Goal: Task Accomplishment & Management: Use online tool/utility

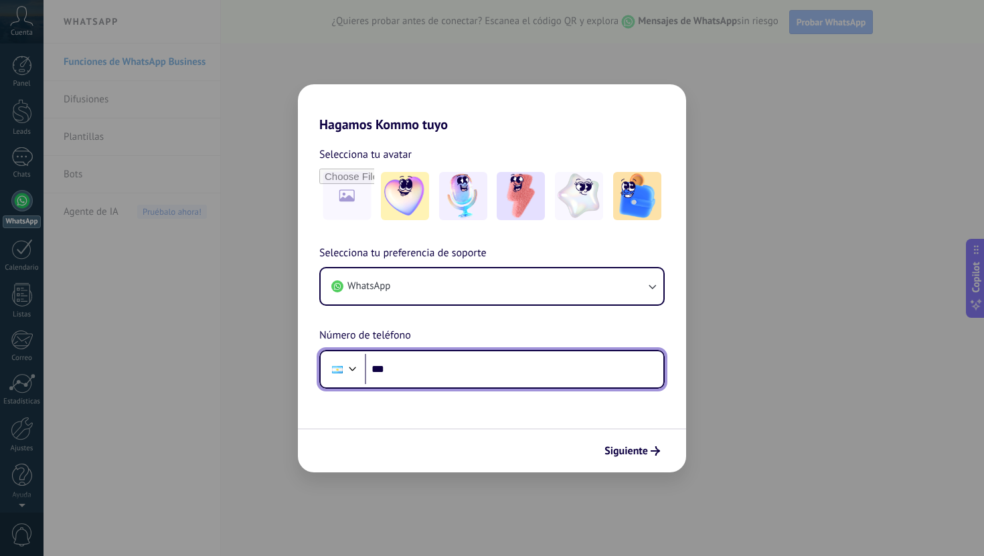
click at [513, 375] on input "***" at bounding box center [514, 369] width 298 height 31
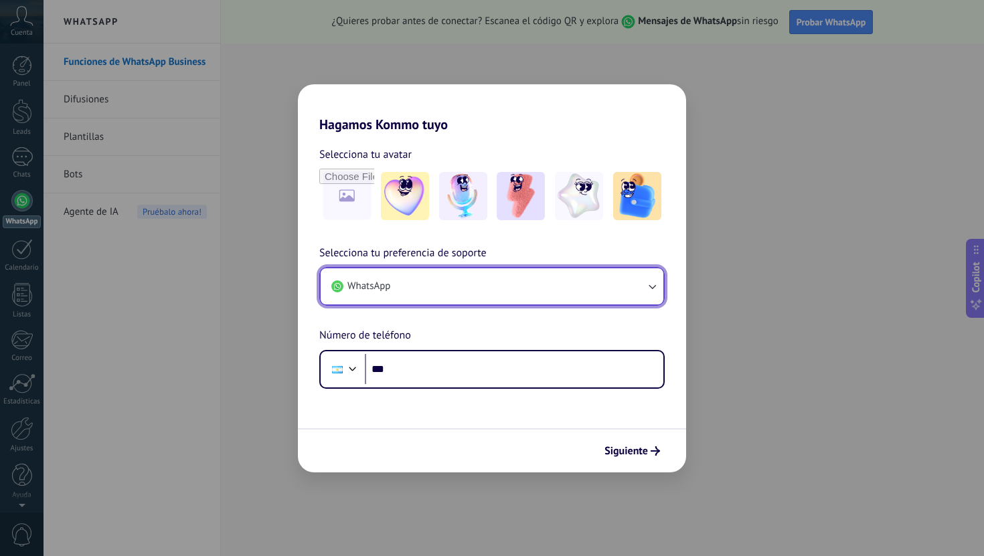
click at [541, 284] on button "WhatsApp" at bounding box center [491, 286] width 343 height 36
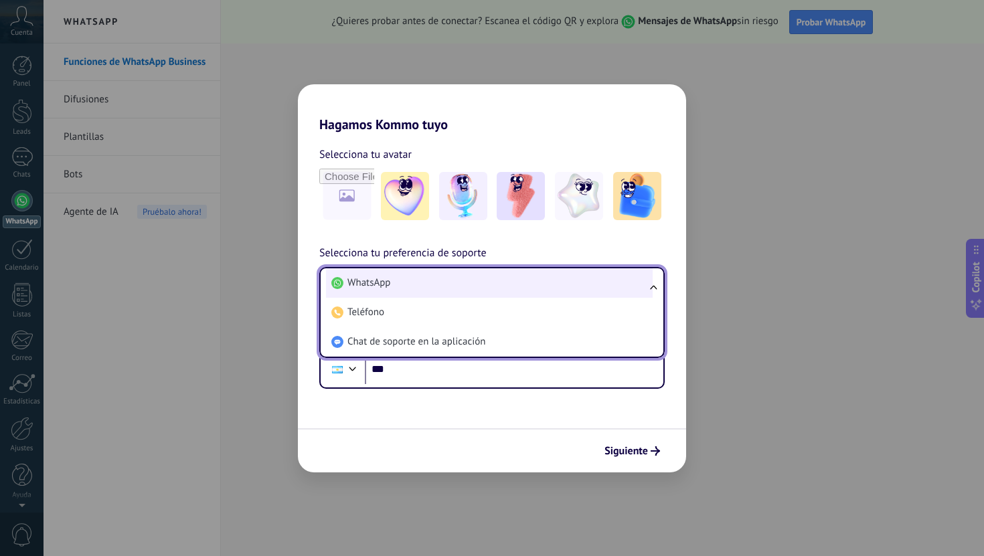
click at [541, 284] on li "WhatsApp" at bounding box center [489, 282] width 327 height 29
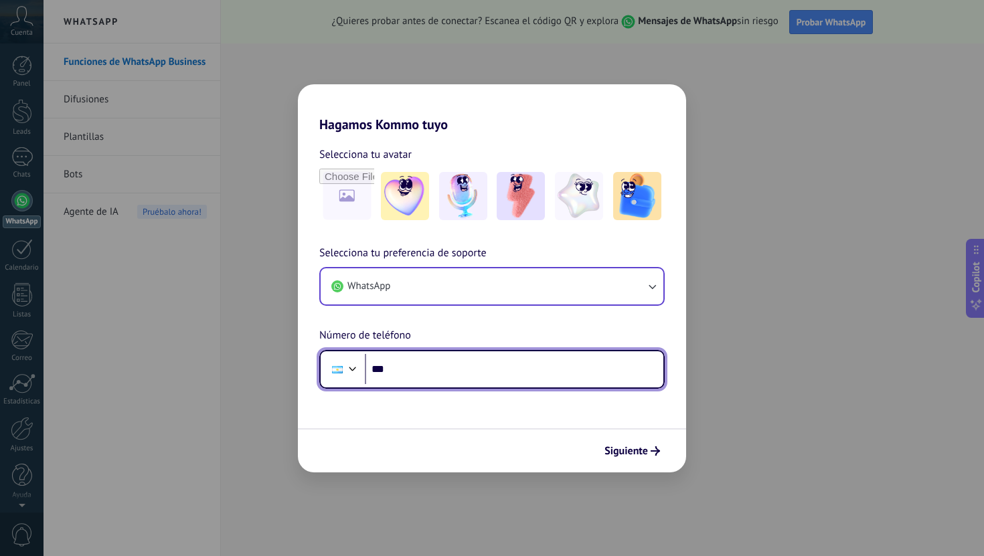
click at [572, 359] on input "***" at bounding box center [514, 369] width 298 height 31
click at [552, 383] on input "***" at bounding box center [514, 369] width 298 height 31
type input "**********"
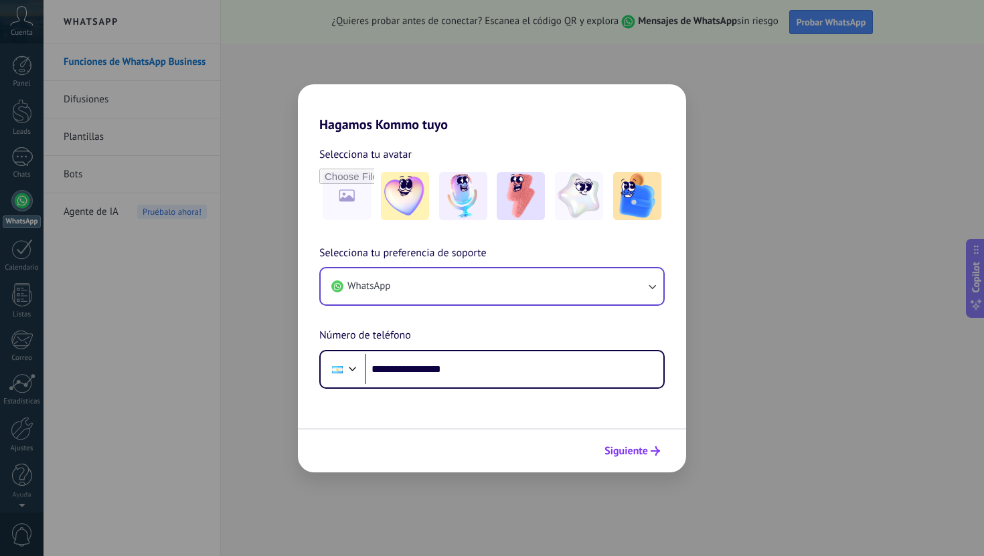
click at [632, 448] on span "Siguiente" at bounding box center [625, 450] width 43 height 9
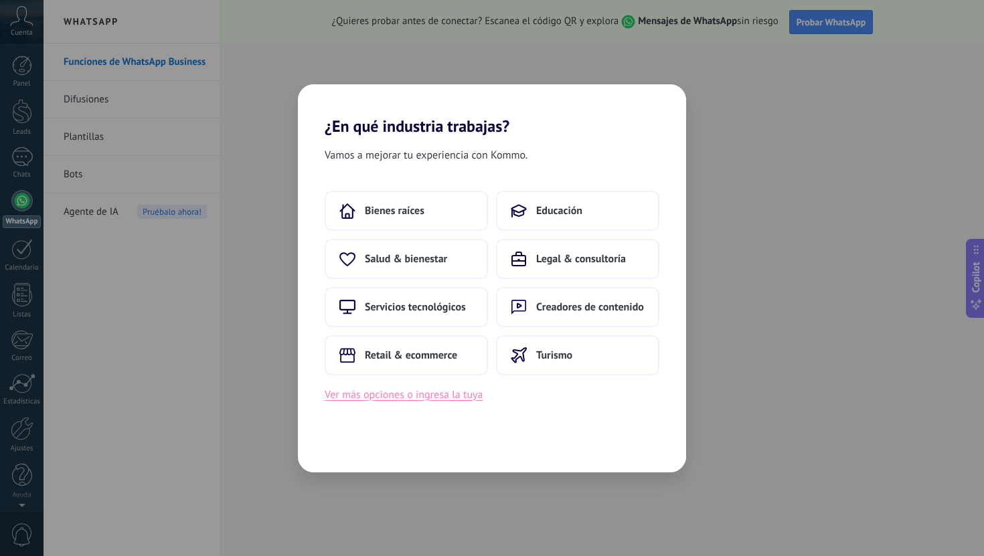
click at [462, 394] on button "Ver más opciones o ingresa la tuya" at bounding box center [404, 394] width 158 height 17
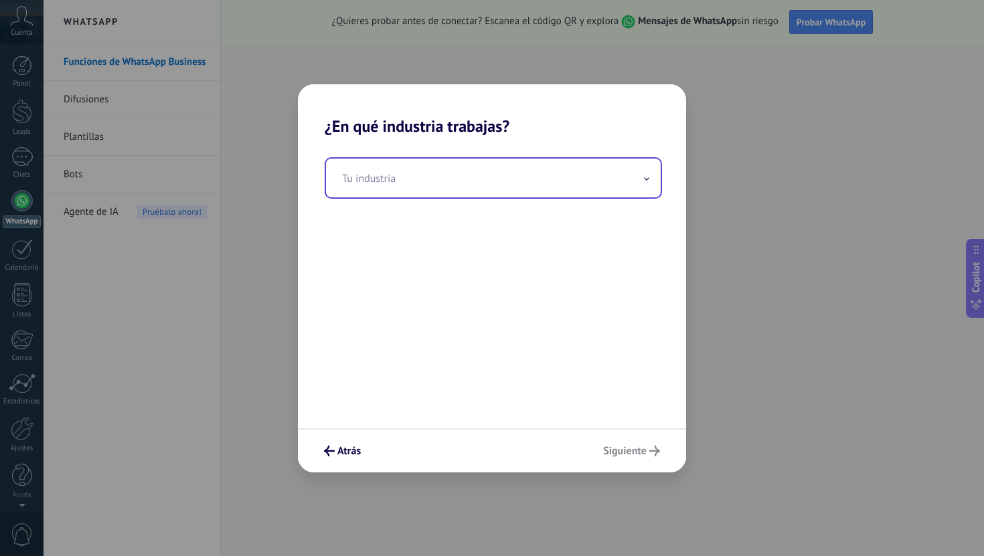
click at [502, 170] on input "text" at bounding box center [493, 178] width 335 height 39
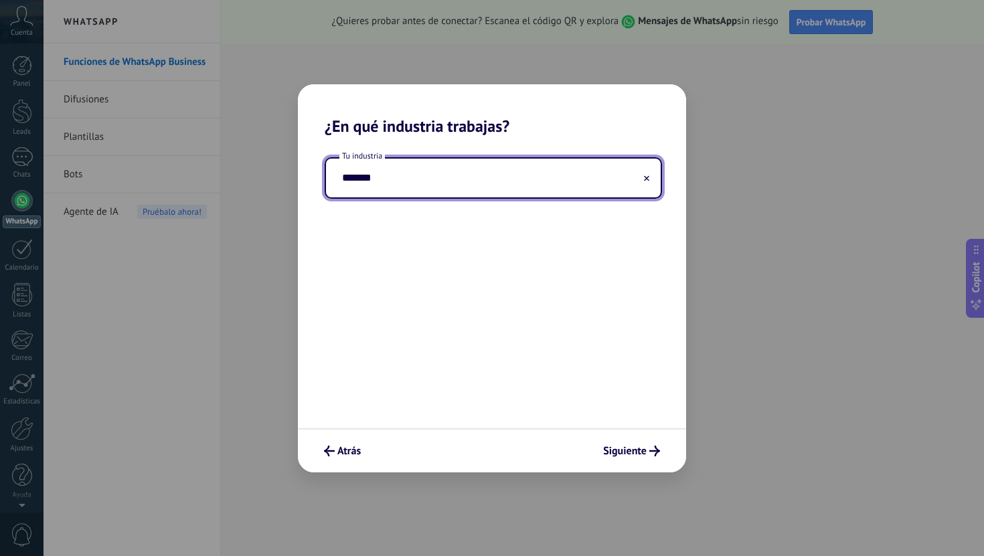
type input "*******"
click at [641, 452] on span "Siguiente" at bounding box center [624, 450] width 43 height 9
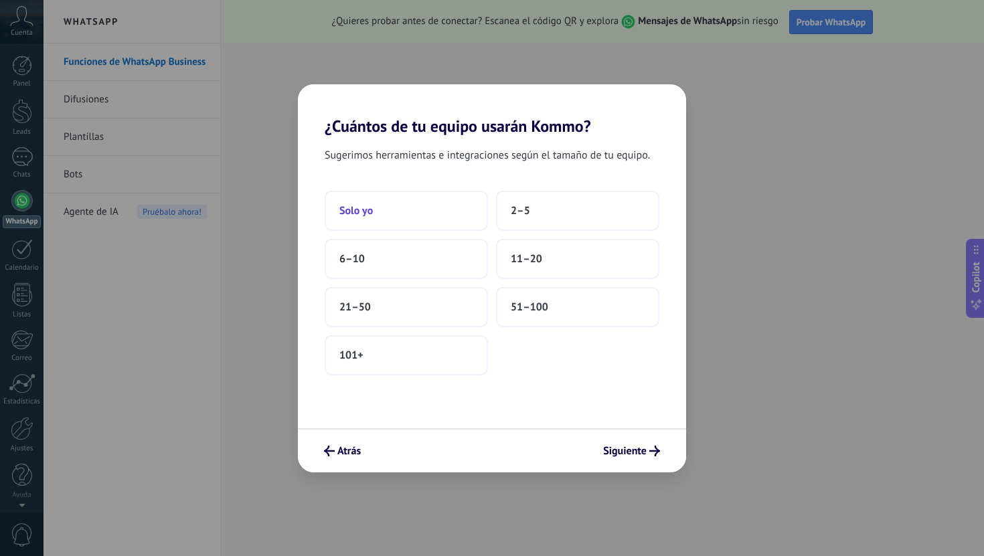
click at [458, 215] on button "Solo yo" at bounding box center [406, 211] width 163 height 40
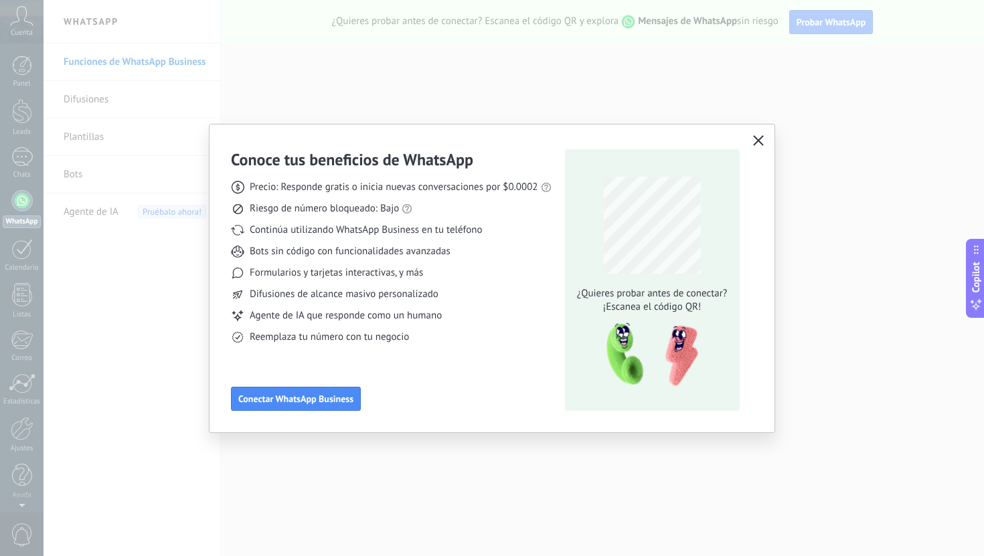
click at [758, 138] on icon "button" at bounding box center [758, 140] width 11 height 11
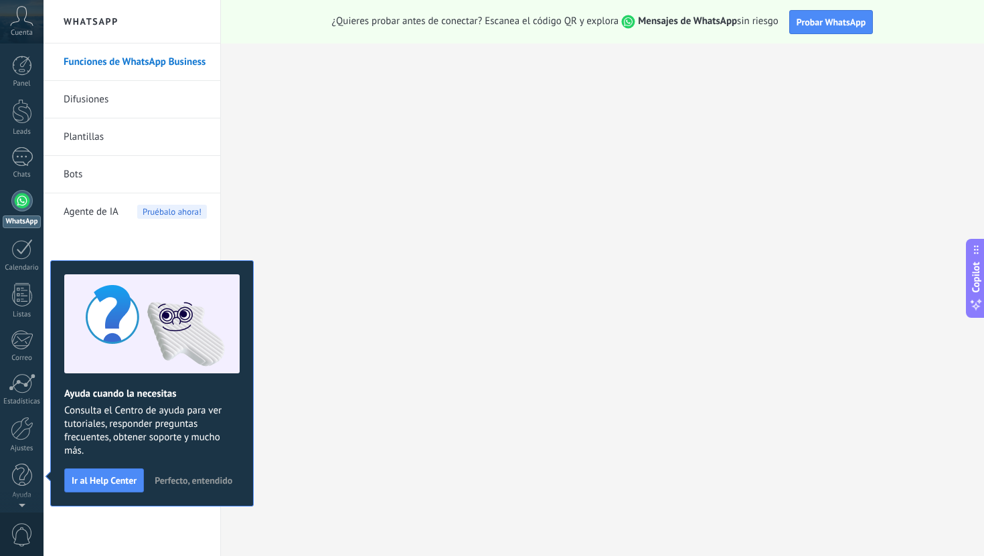
click at [175, 64] on link "Funciones de WhatsApp Business" at bounding box center [135, 61] width 143 height 37
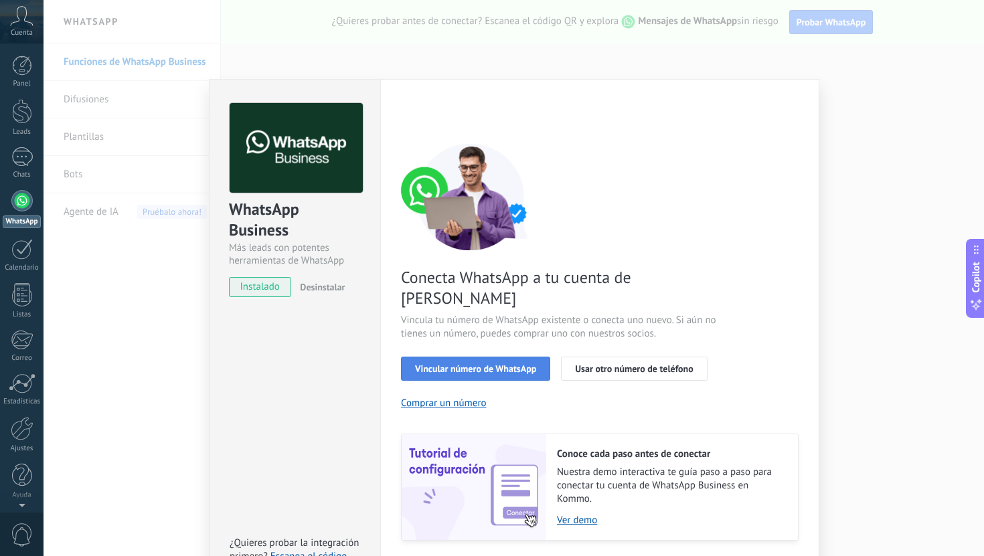
click at [436, 364] on span "Vincular número de WhatsApp" at bounding box center [475, 368] width 121 height 9
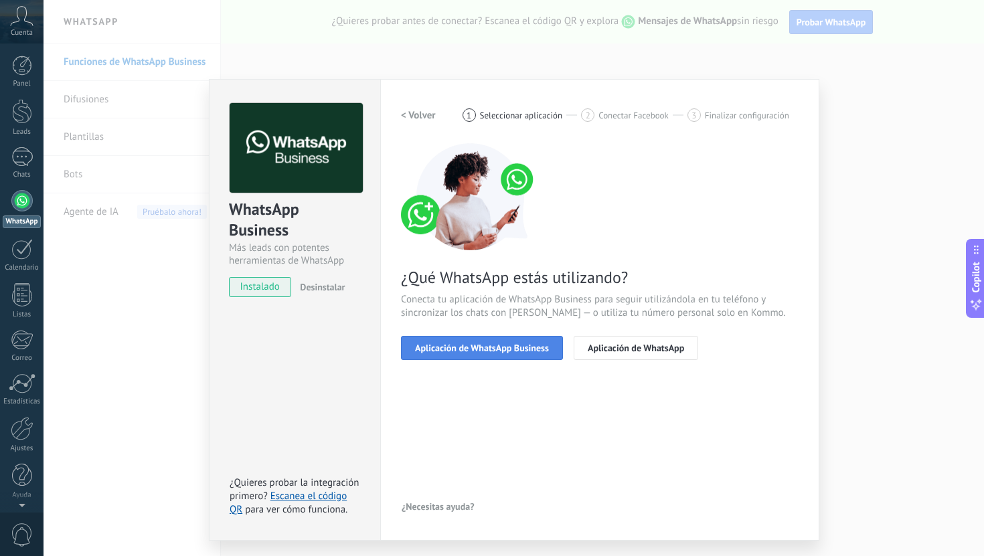
click at [460, 351] on span "Aplicación de WhatsApp Business" at bounding box center [482, 347] width 134 height 9
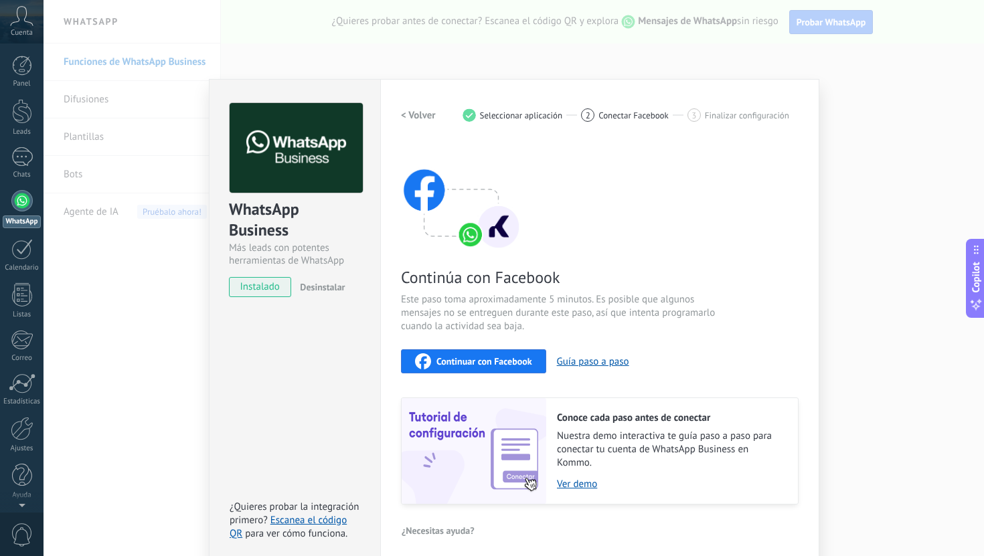
click at [459, 359] on span "Continuar con Facebook" at bounding box center [484, 361] width 96 height 9
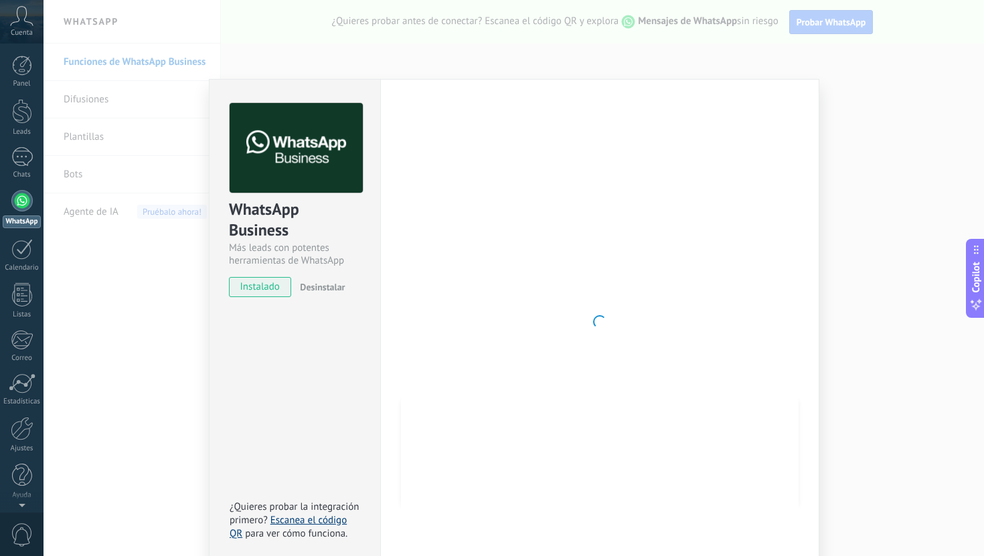
click at [305, 521] on link "Escanea el código QR" at bounding box center [287, 527] width 117 height 26
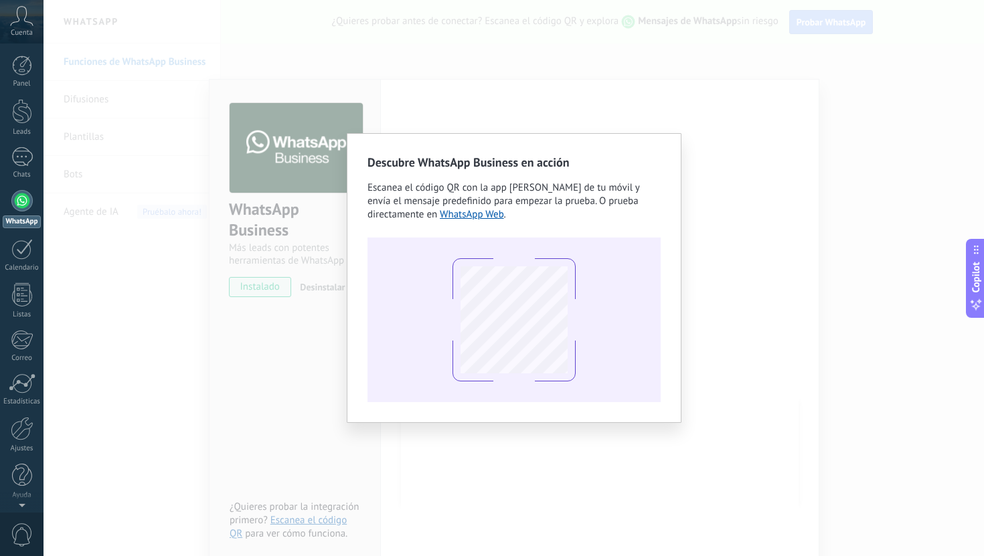
click at [349, 460] on div "Descubre WhatsApp Business en acción Escanea el código QR con la app [PERSON_NA…" at bounding box center [513, 278] width 940 height 556
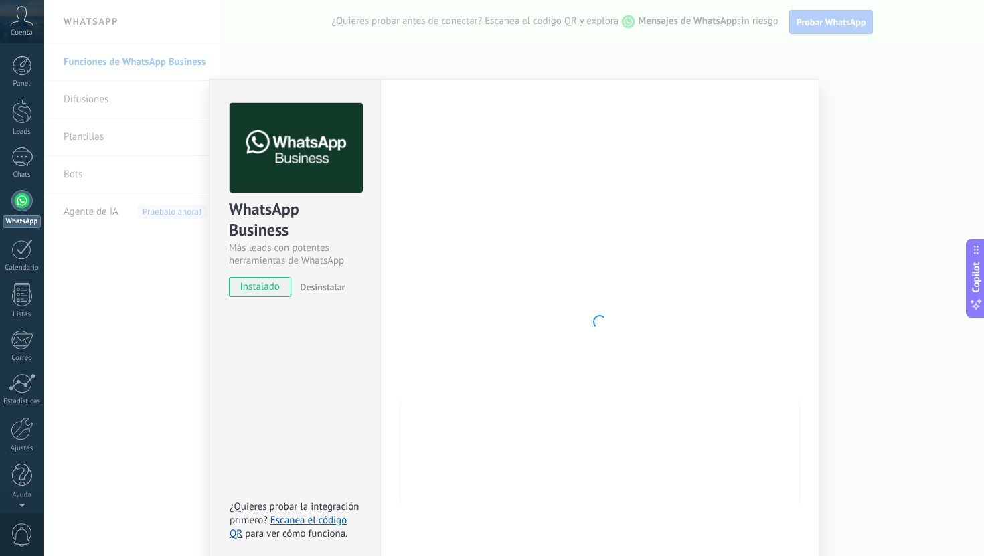
click at [870, 212] on div "WhatsApp Business Más leads con potentes herramientas de WhatsApp instalado Des…" at bounding box center [513, 278] width 940 height 556
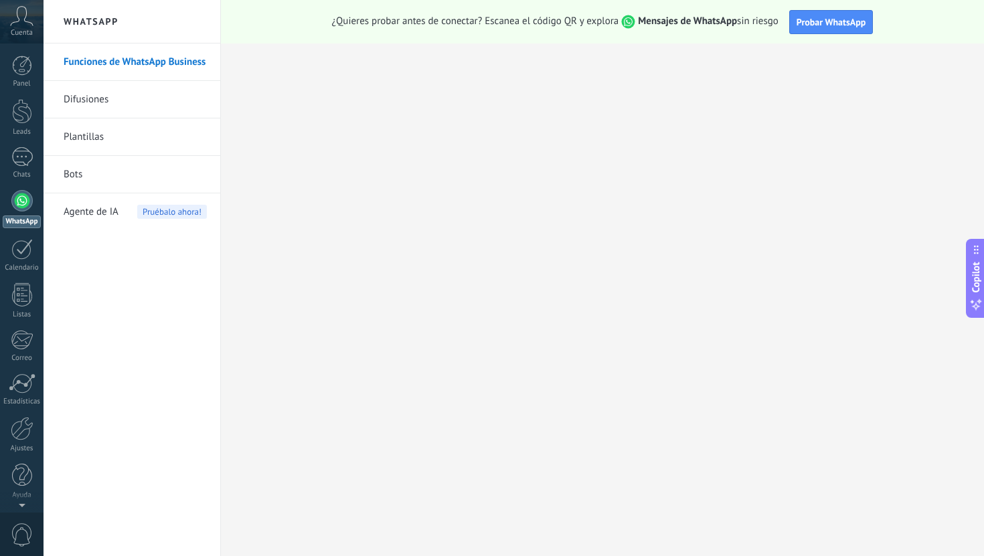
click at [141, 106] on link "Difusiones" at bounding box center [135, 99] width 143 height 37
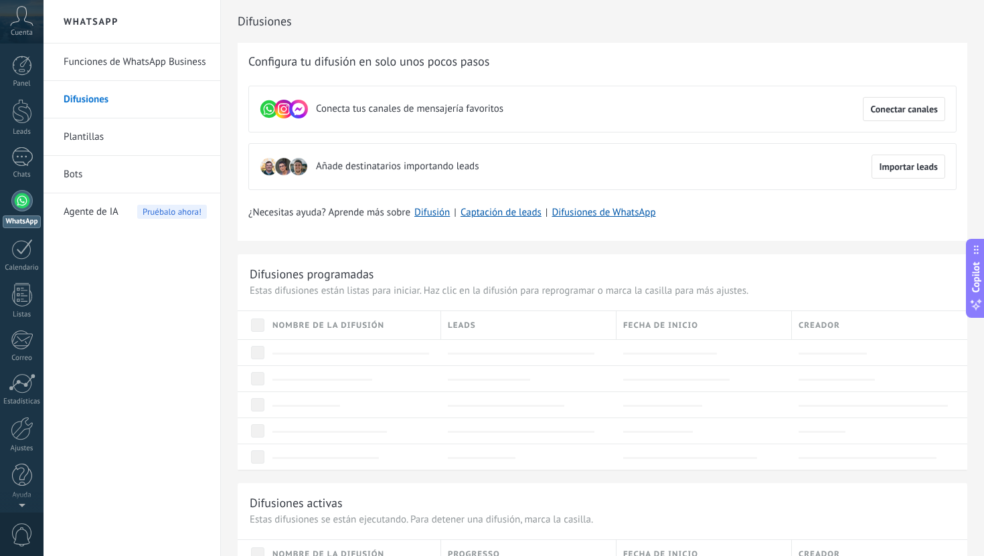
click at [397, 167] on span "Añade destinatarios importando leads" at bounding box center [397, 166] width 163 height 13
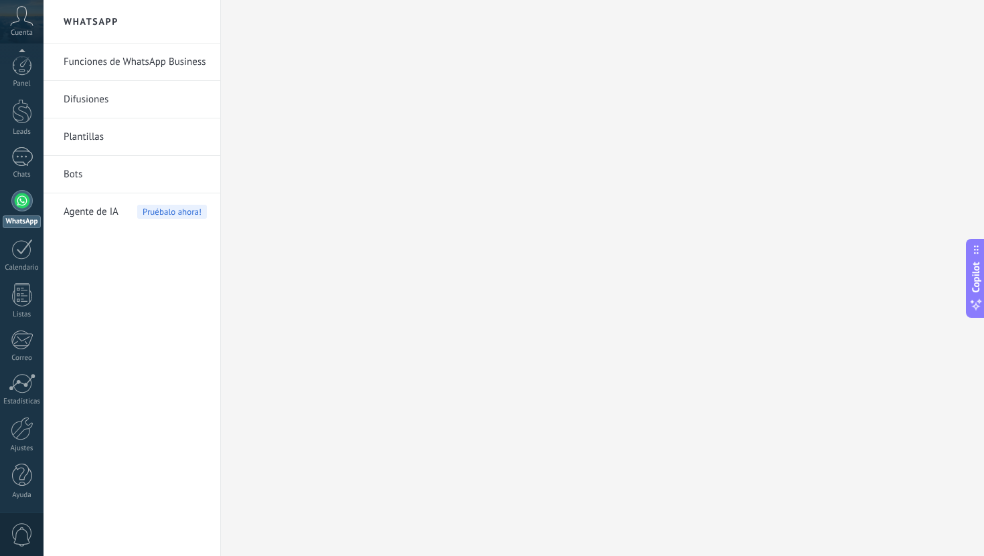
scroll to position [1, 0]
click at [19, 538] on span "0" at bounding box center [22, 534] width 23 height 23
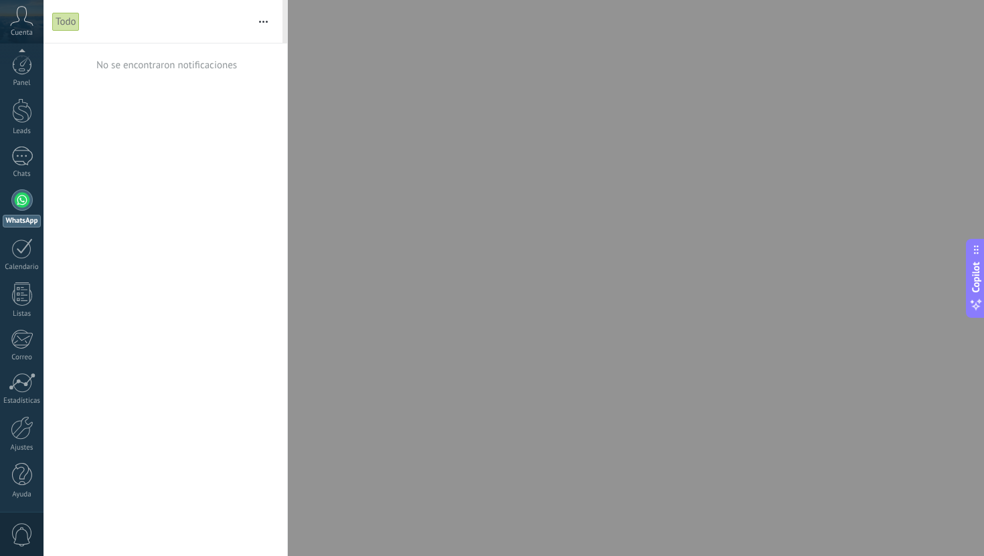
scroll to position [0, 0]
click at [33, 17] on icon at bounding box center [21, 16] width 23 height 20
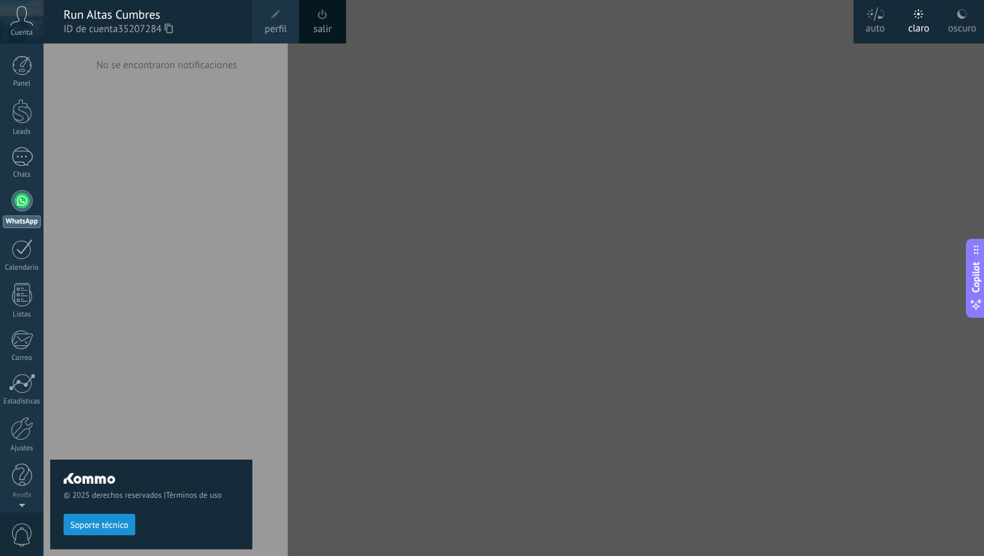
click at [320, 17] on span at bounding box center [322, 14] width 9 height 10
